Goal: Task Accomplishment & Management: Use online tool/utility

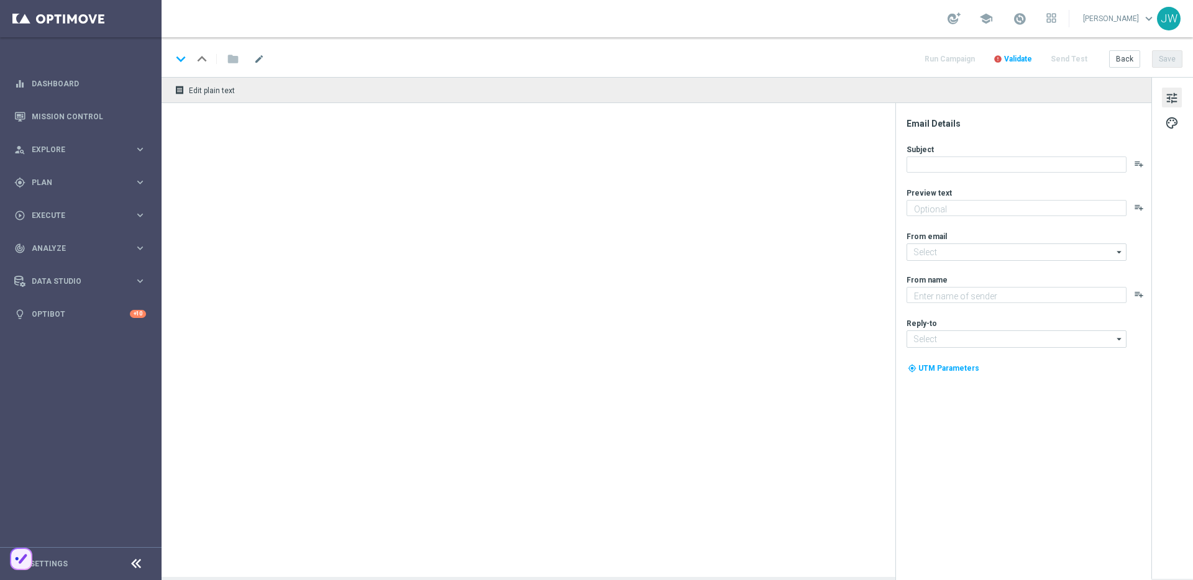
type textarea "Secure your extra entries and get even closer to the major prize"
type textarea "Lottoland"
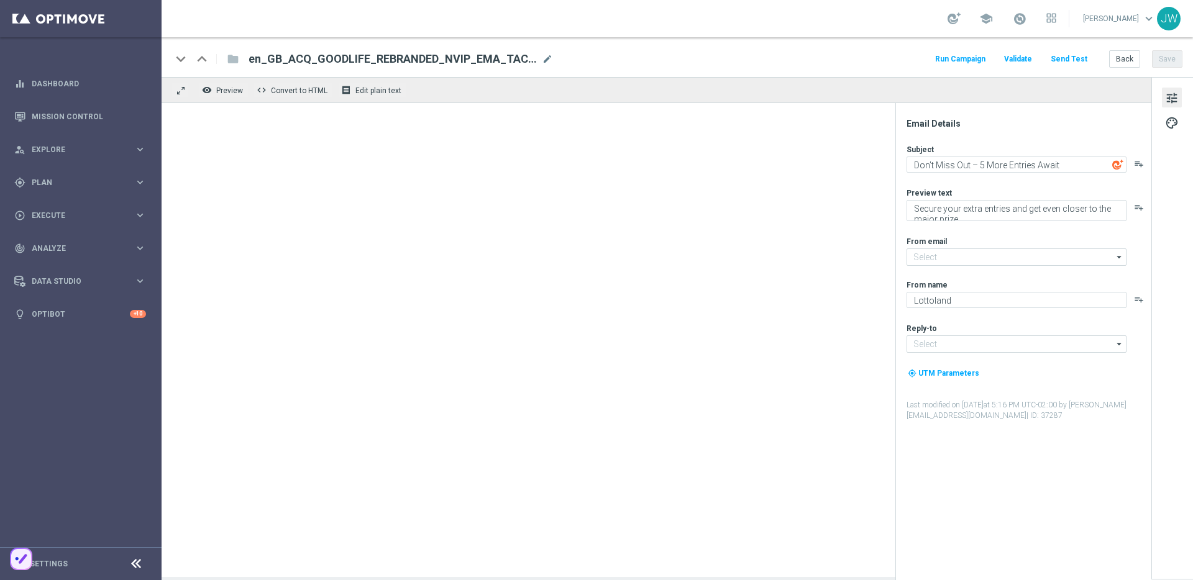
type input "[EMAIL_ADDRESS][DOMAIN_NAME]"
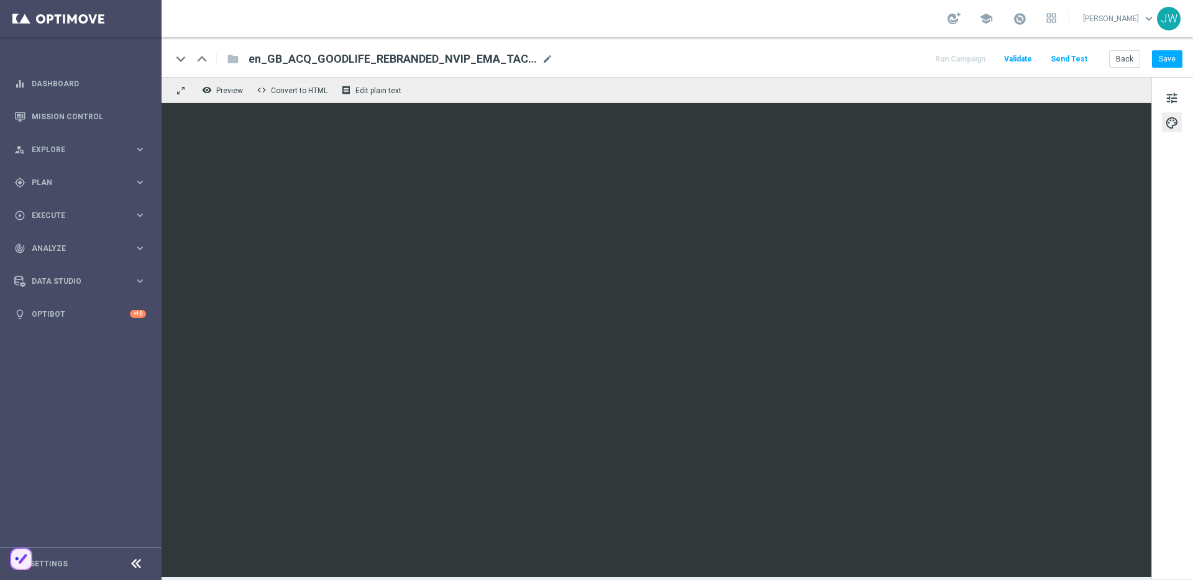
click at [1075, 65] on button "Send Test" at bounding box center [1068, 59] width 40 height 17
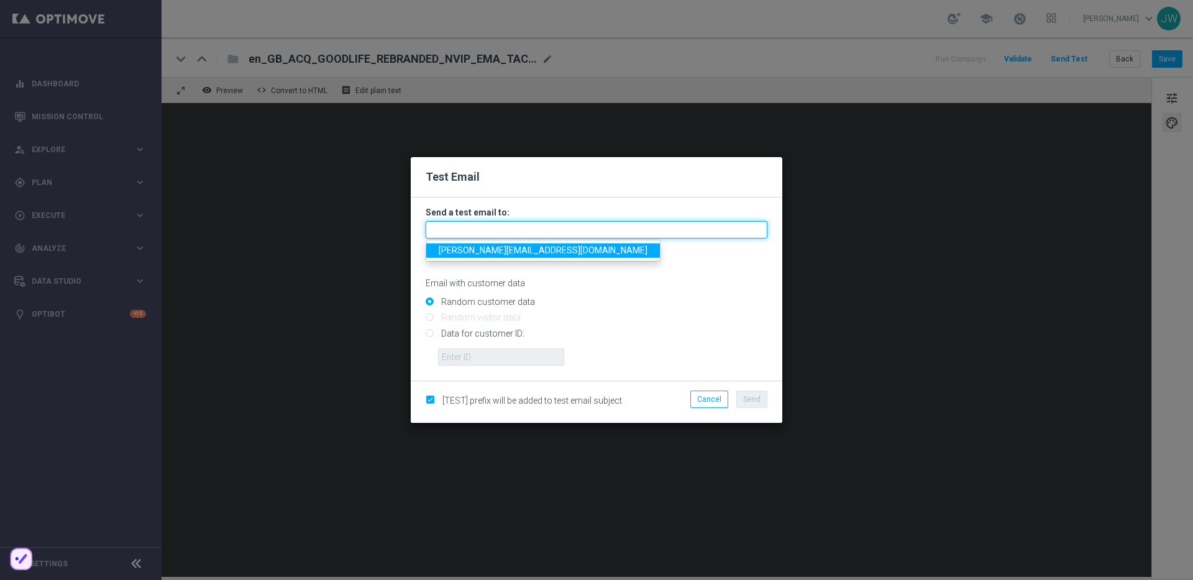
click at [593, 228] on input "text" at bounding box center [596, 229] width 342 height 17
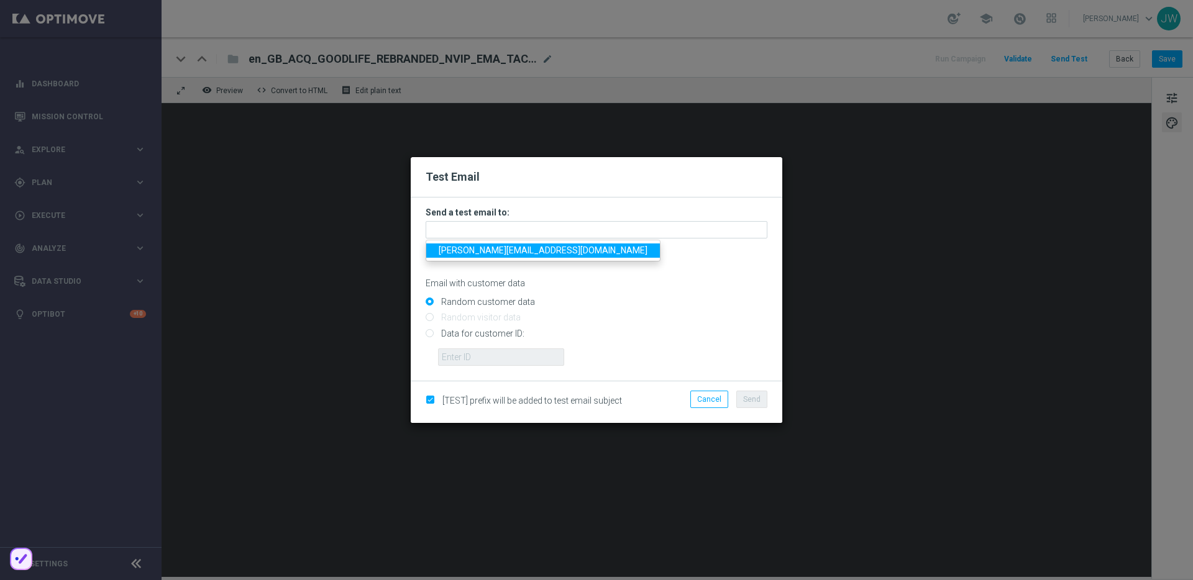
click at [546, 248] on span "jakub.walczak@lottoland.com" at bounding box center [543, 250] width 209 height 10
type input "jakub.walczak@lottoland.com"
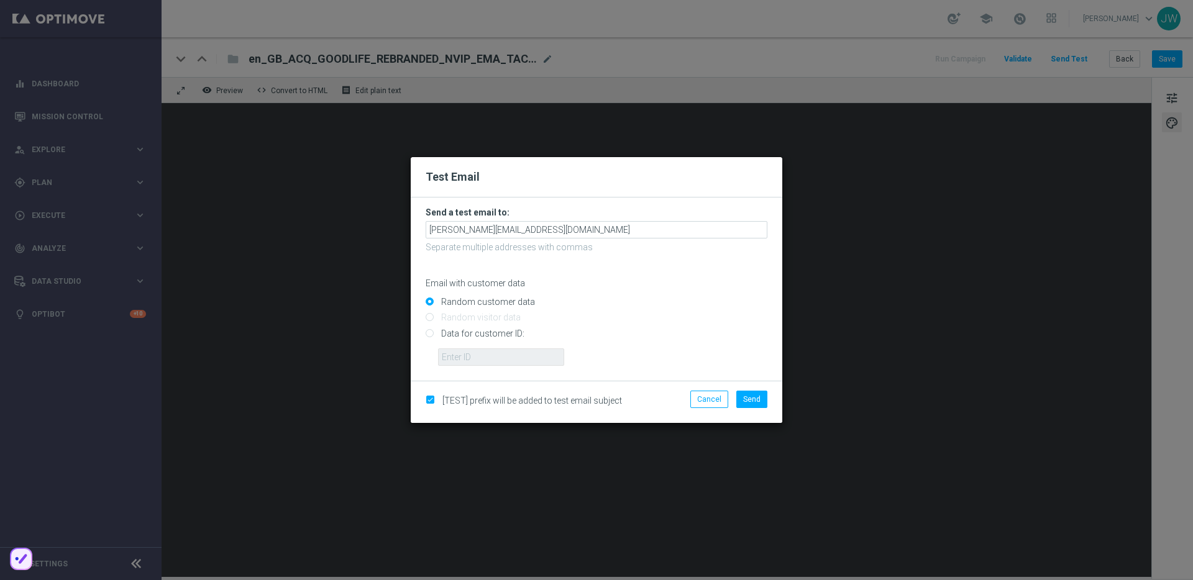
click at [477, 337] on input "Data for customer ID:" at bounding box center [596, 338] width 342 height 17
radio input "true"
click at [495, 352] on input "text" at bounding box center [501, 356] width 126 height 17
paste input "223890070"
type input "223890070"
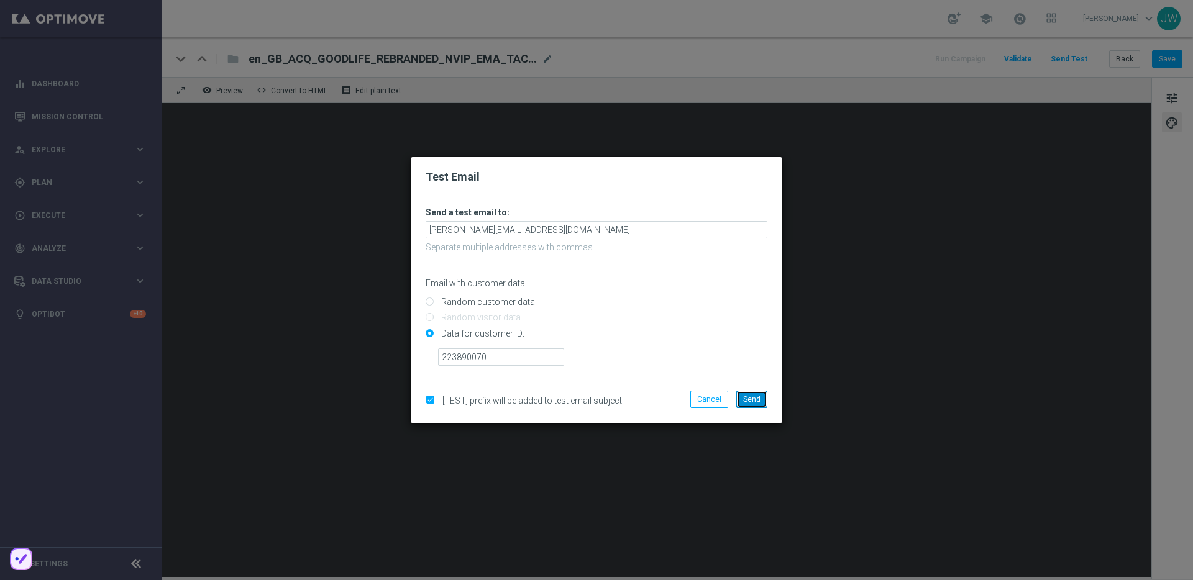
click at [758, 402] on span "Send" at bounding box center [751, 399] width 17 height 9
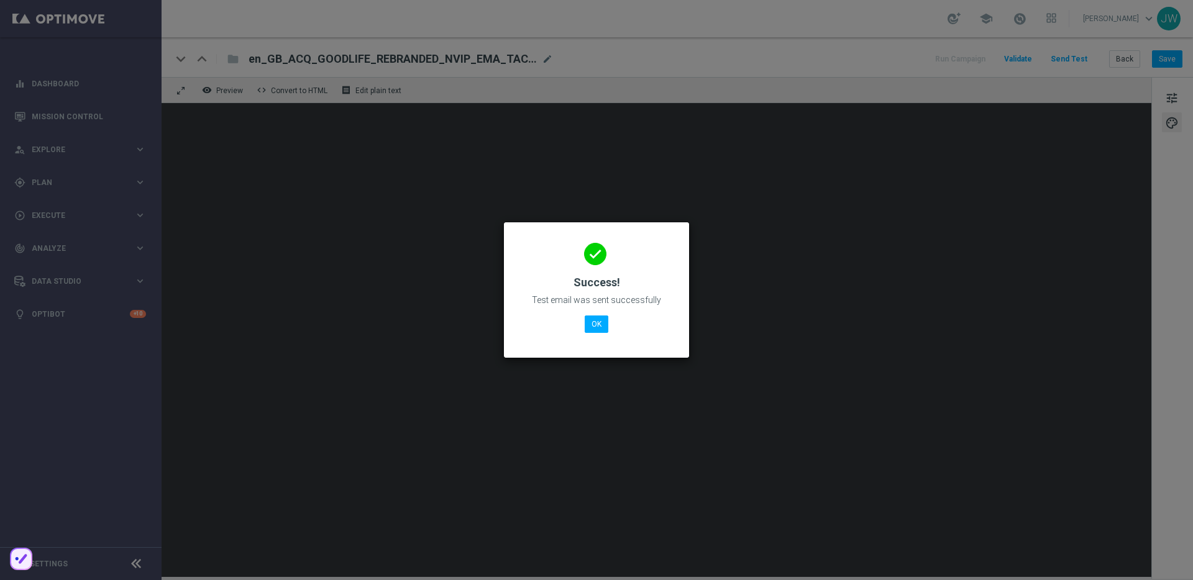
click at [593, 311] on div "done Success! Test email was sent successfully OK" at bounding box center [596, 288] width 155 height 108
click at [597, 322] on button "OK" at bounding box center [596, 324] width 24 height 17
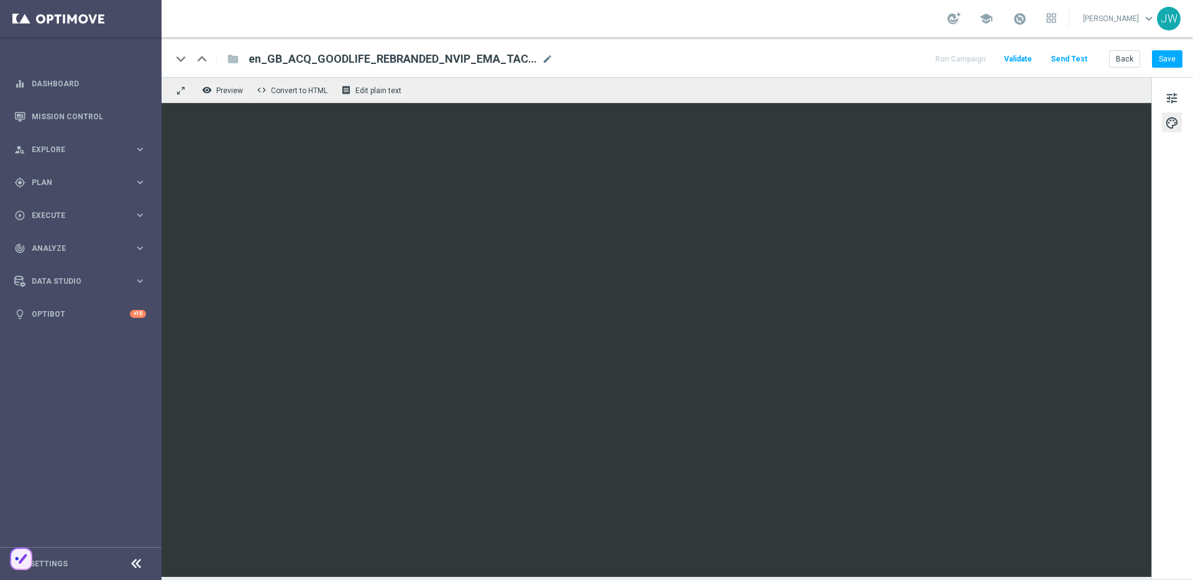
click at [523, 34] on div "school Jakub Walczak keyboard_arrow_down JW" at bounding box center [676, 18] width 1031 height 37
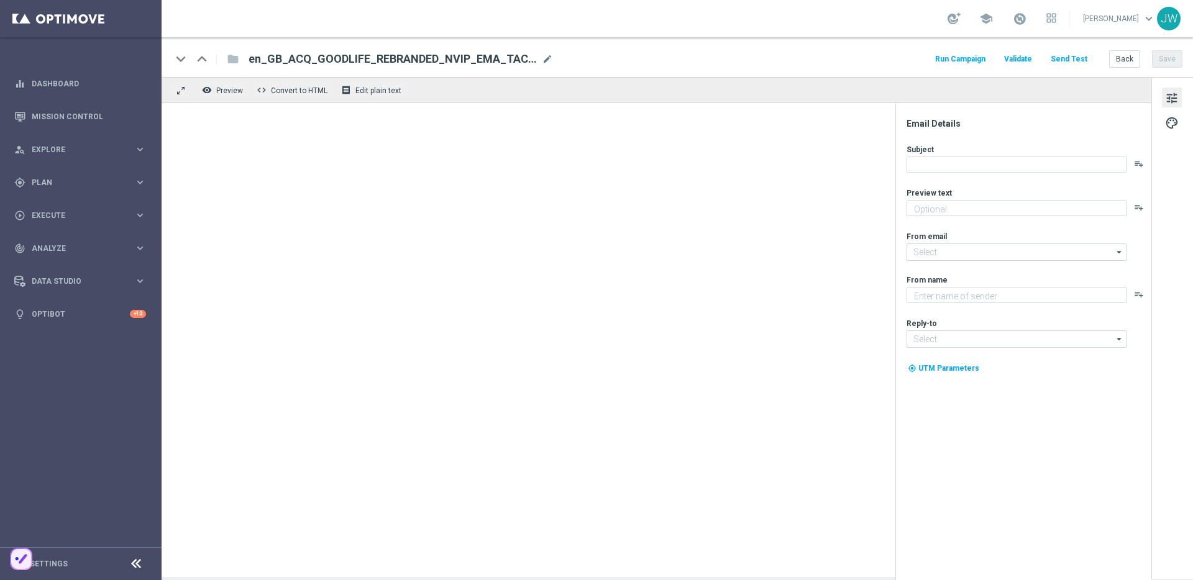
type textarea "Secure your extra entries and get even closer to the major prize"
type textarea "Lottoland"
type input "[EMAIL_ADDRESS][DOMAIN_NAME]"
